Goal: Check status: Check status

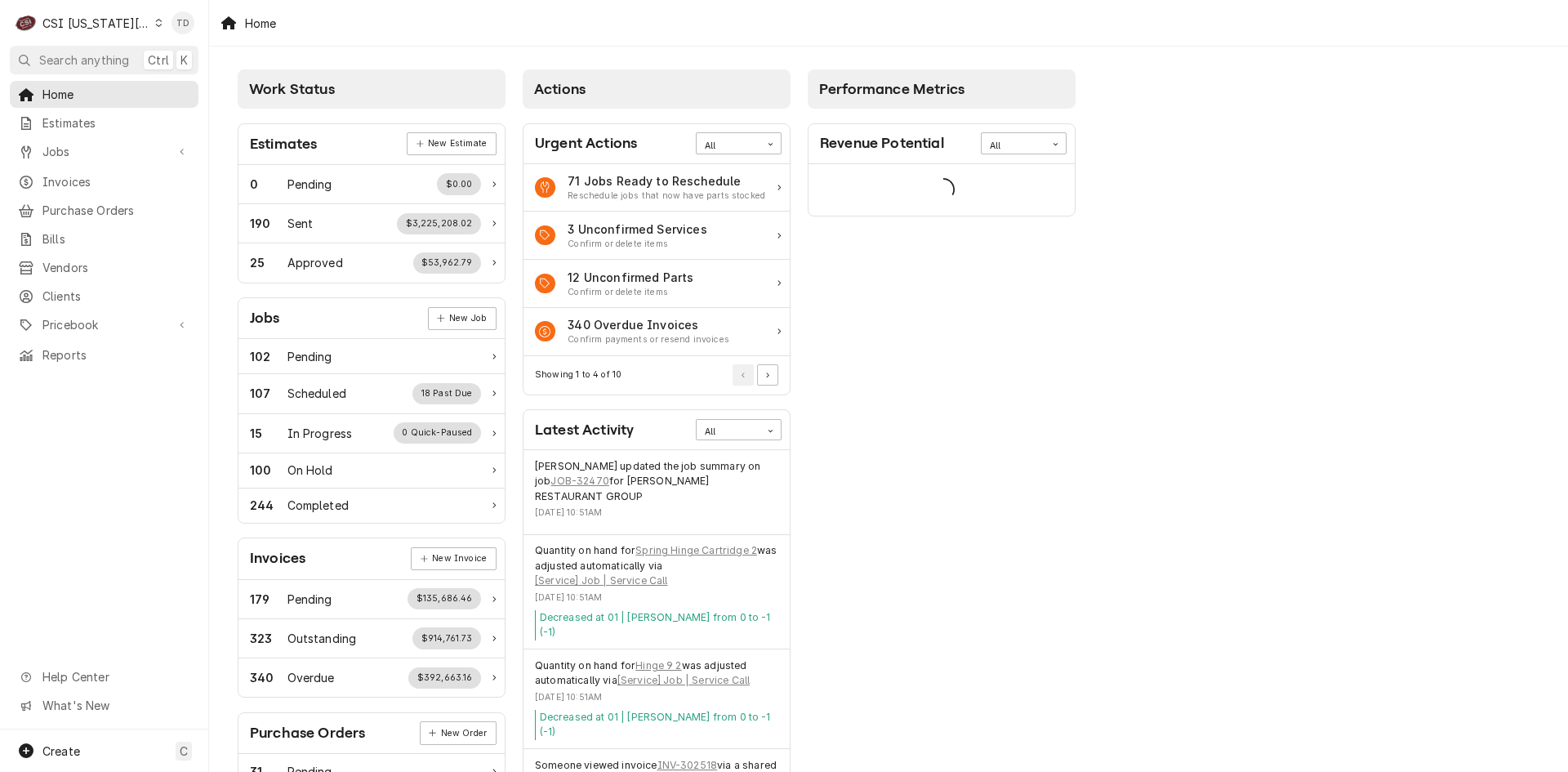
click at [155, 21] on div "Dynamic Content Wrapper" at bounding box center [159, 23] width 7 height 12
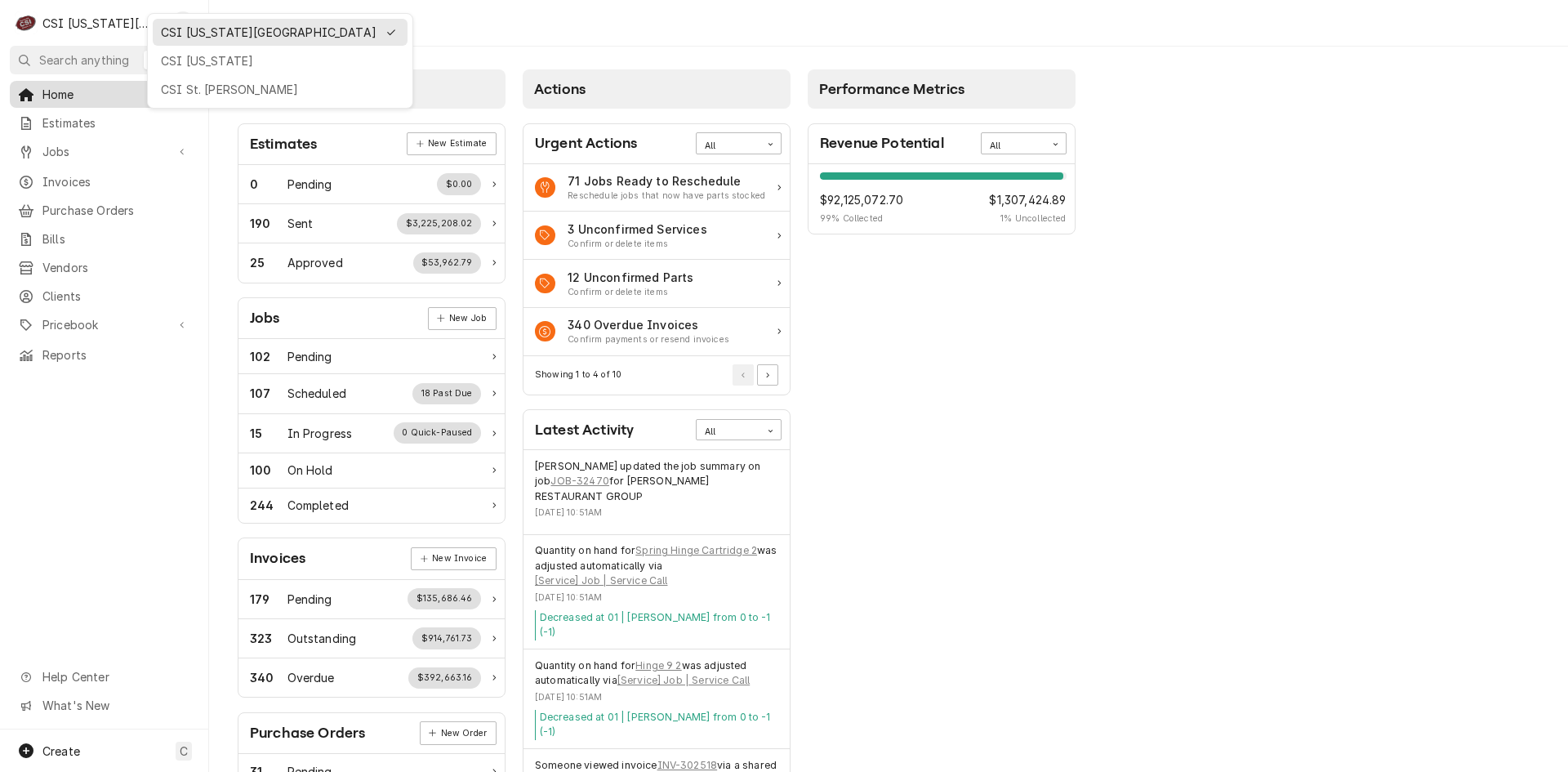
click at [174, 87] on div "CSI St. [PERSON_NAME]" at bounding box center [280, 89] width 239 height 17
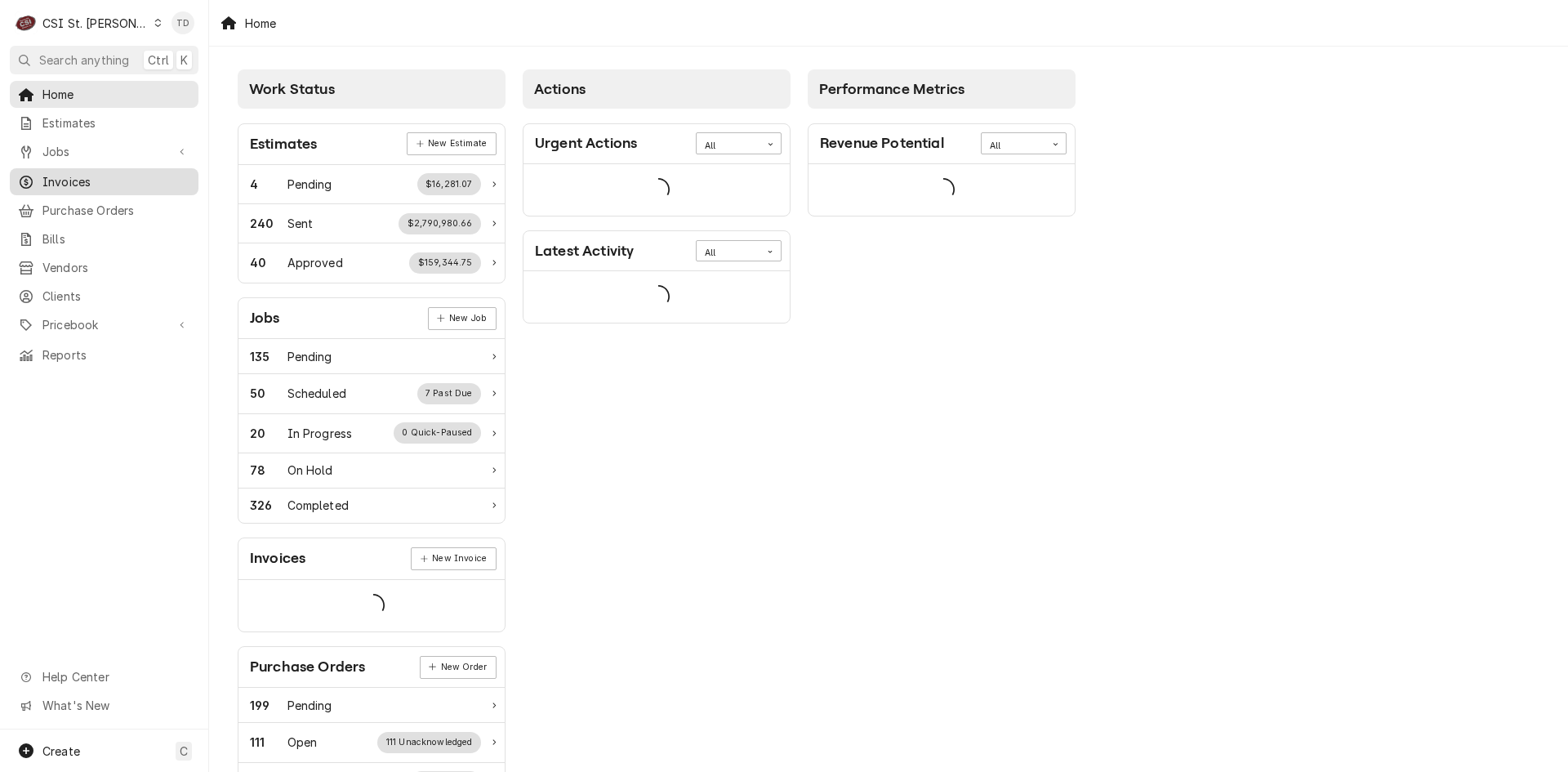
click at [146, 181] on span "Invoices" at bounding box center [116, 182] width 148 height 17
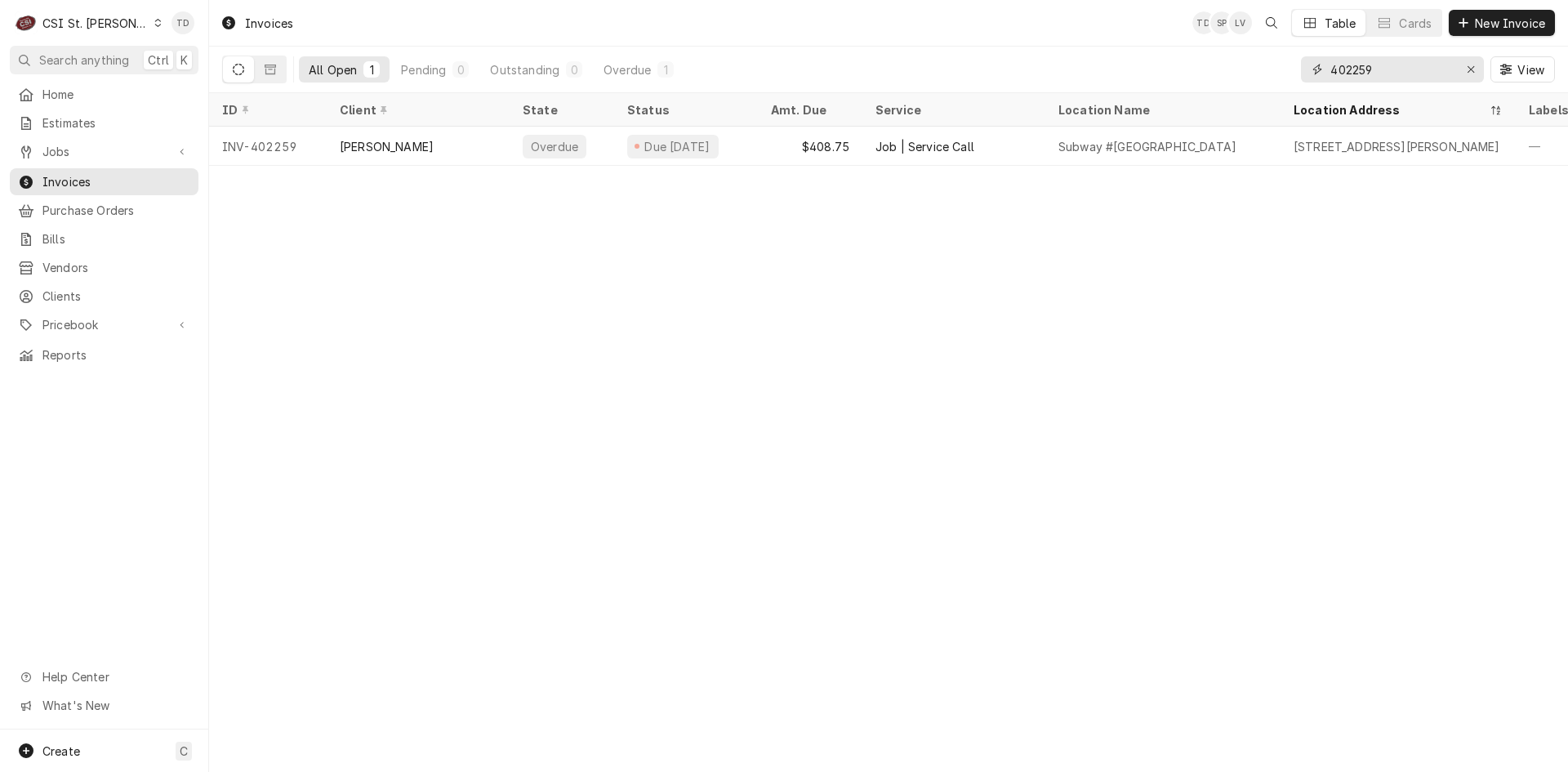
click at [1394, 75] on input "402259" at bounding box center [1392, 69] width 122 height 26
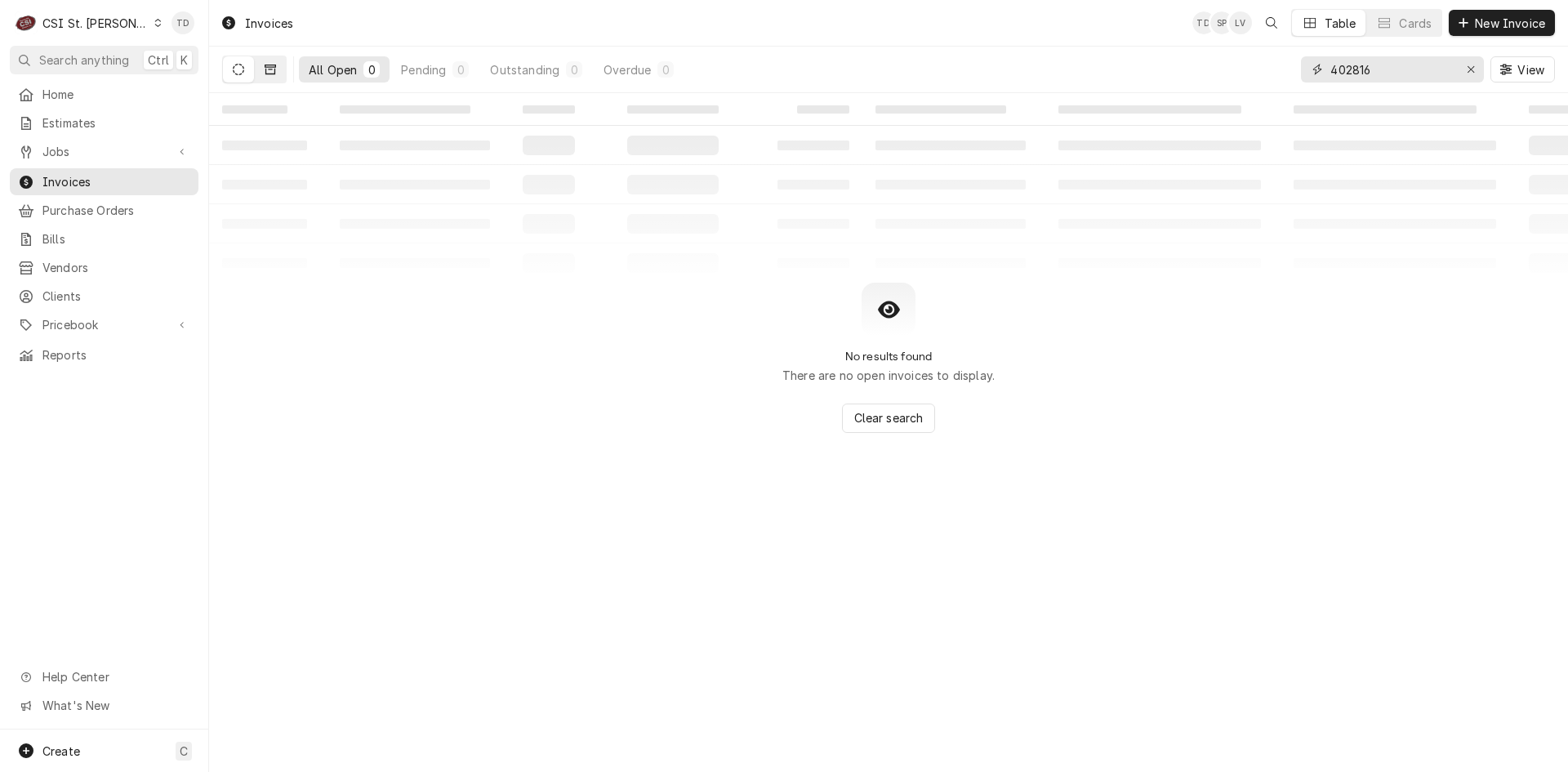
type input "402816"
click at [268, 68] on icon "Dynamic Content Wrapper" at bounding box center [271, 69] width 12 height 12
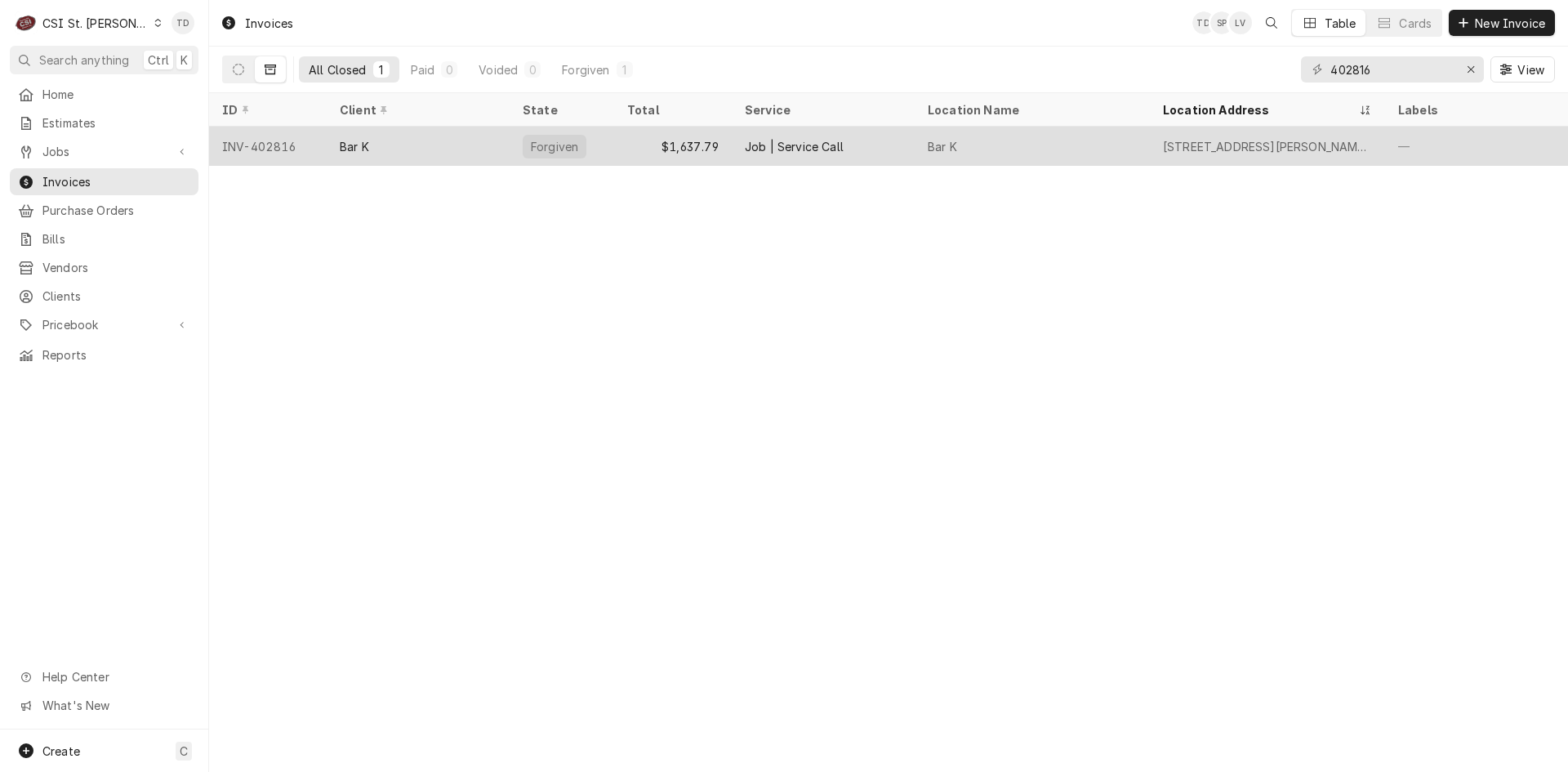
click at [422, 142] on div "Bar K" at bounding box center [419, 145] width 183 height 39
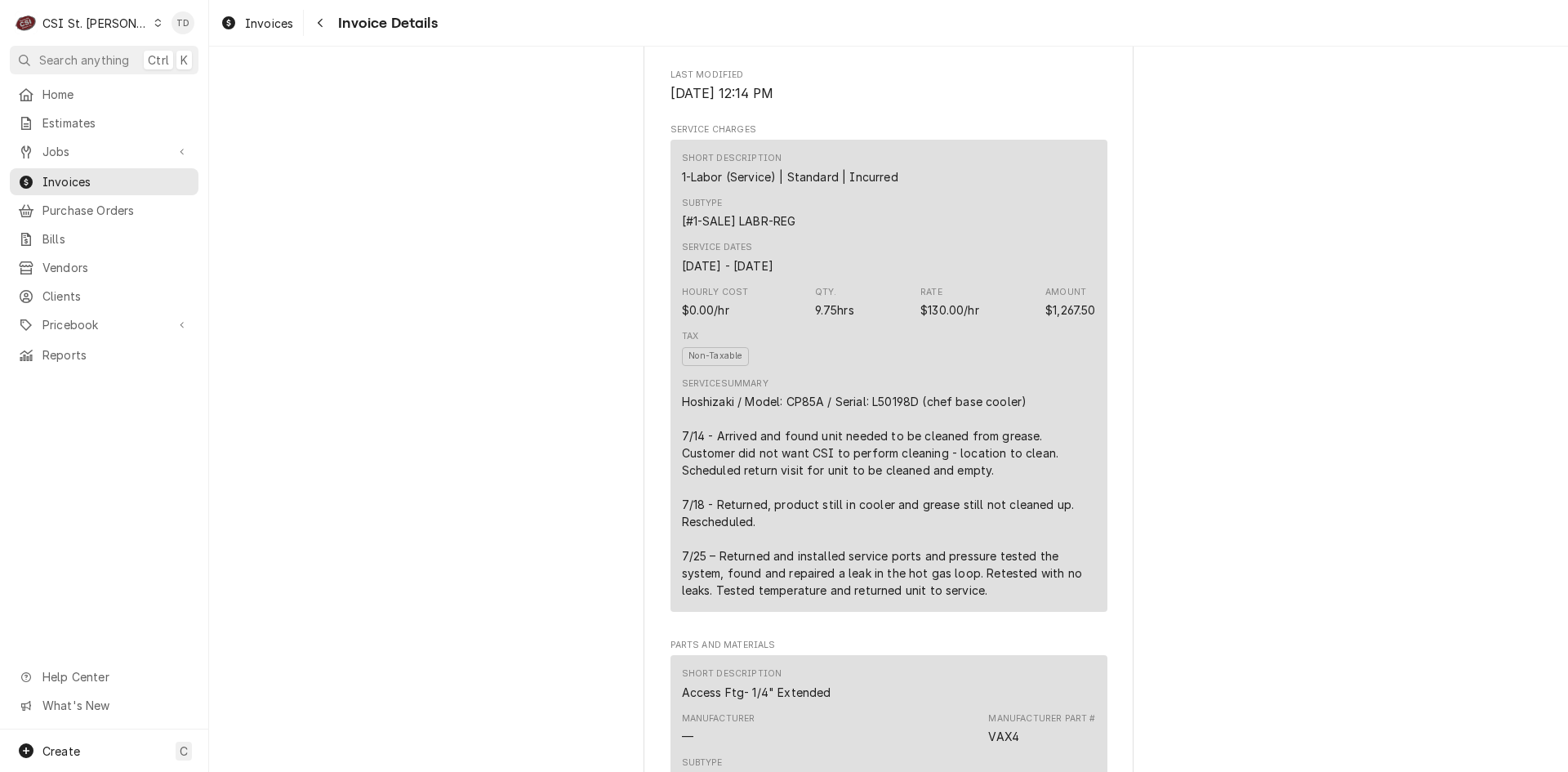
scroll to position [926, 0]
